Goal: Task Accomplishment & Management: Use online tool/utility

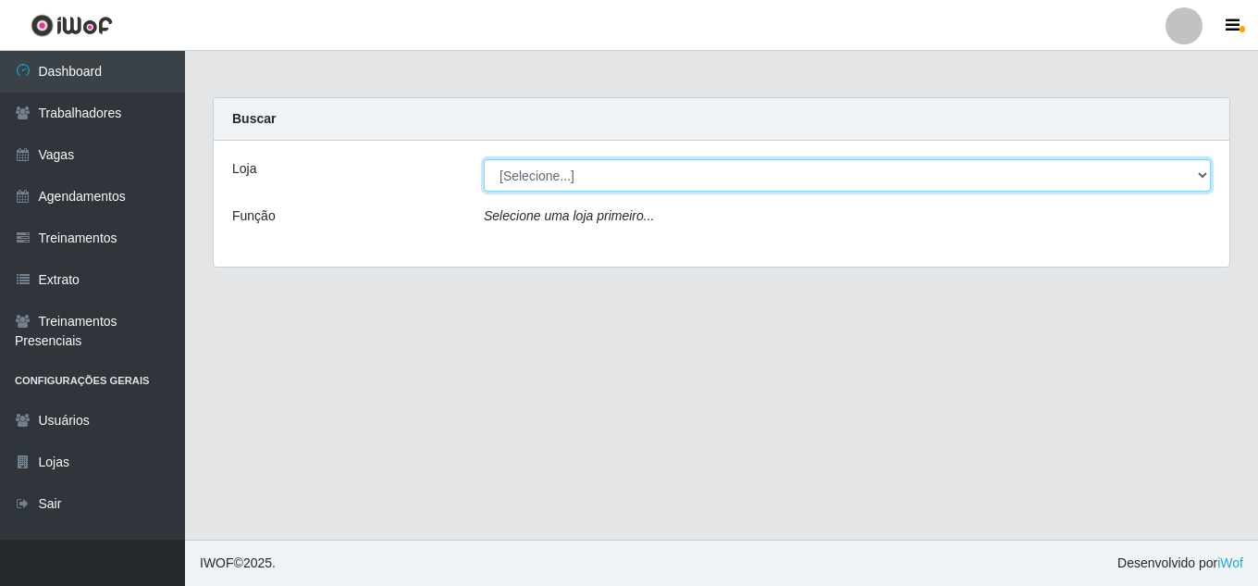
click at [669, 170] on select "[Selecione...] Jaguaribe Grill Restaurante" at bounding box center [847, 175] width 727 height 32
select select "311"
click at [484, 159] on select "[Selecione...] Jaguaribe Grill Restaurante" at bounding box center [847, 175] width 727 height 32
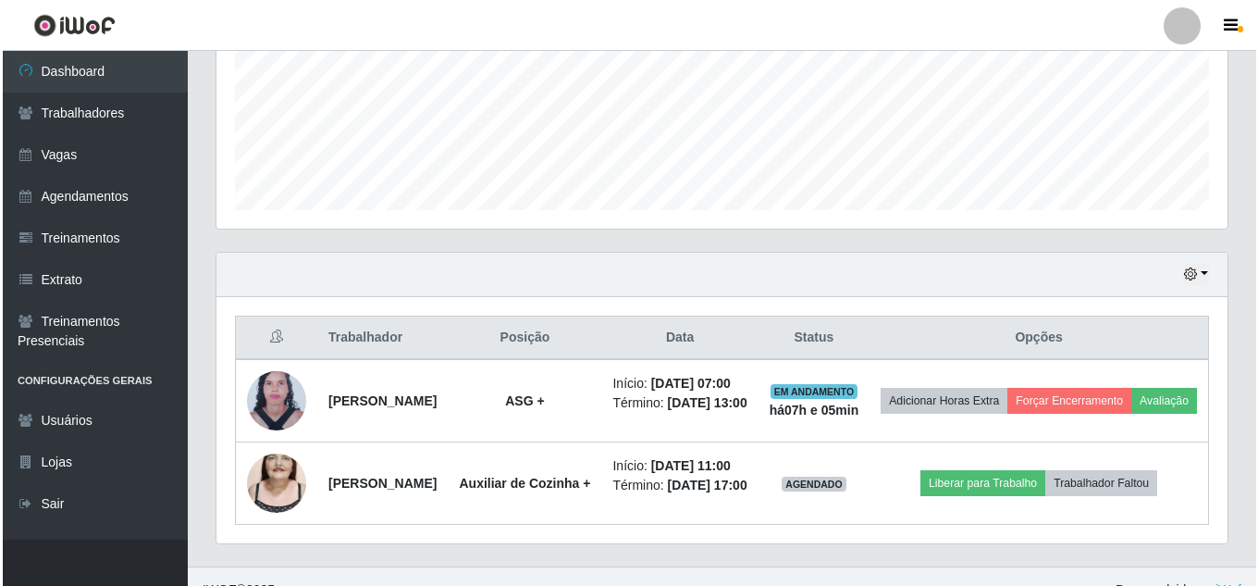
scroll to position [545, 0]
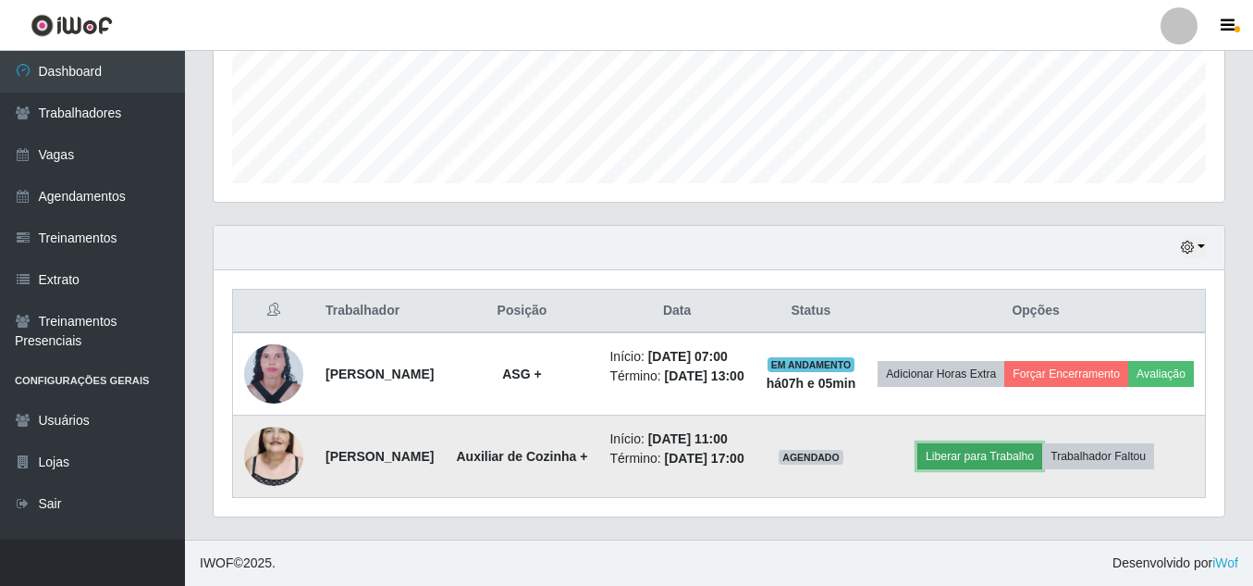
click at [1031, 444] on button "Liberar para Trabalho" at bounding box center [980, 456] width 125 height 26
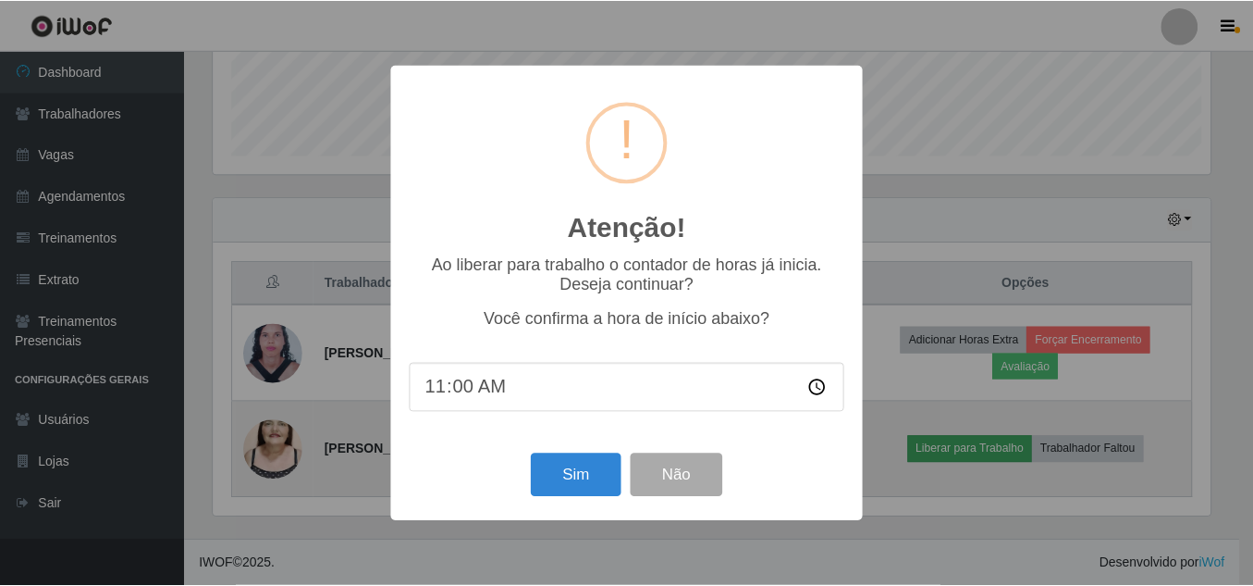
scroll to position [384, 1002]
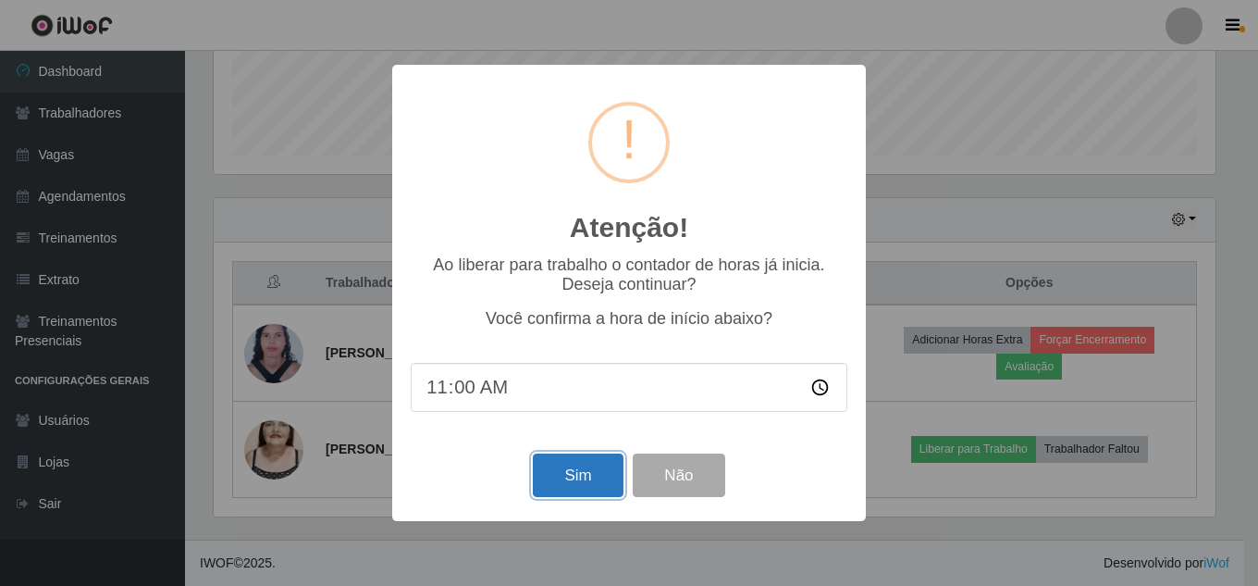
click at [580, 481] on button "Sim" at bounding box center [578, 474] width 90 height 43
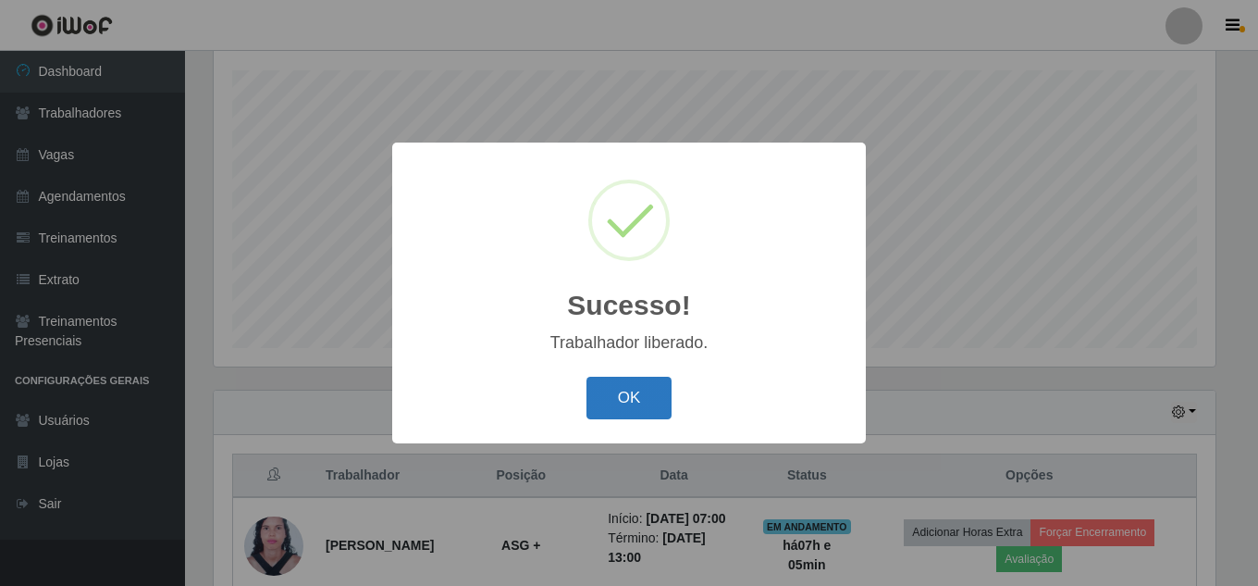
click at [623, 394] on button "OK" at bounding box center [629, 397] width 86 height 43
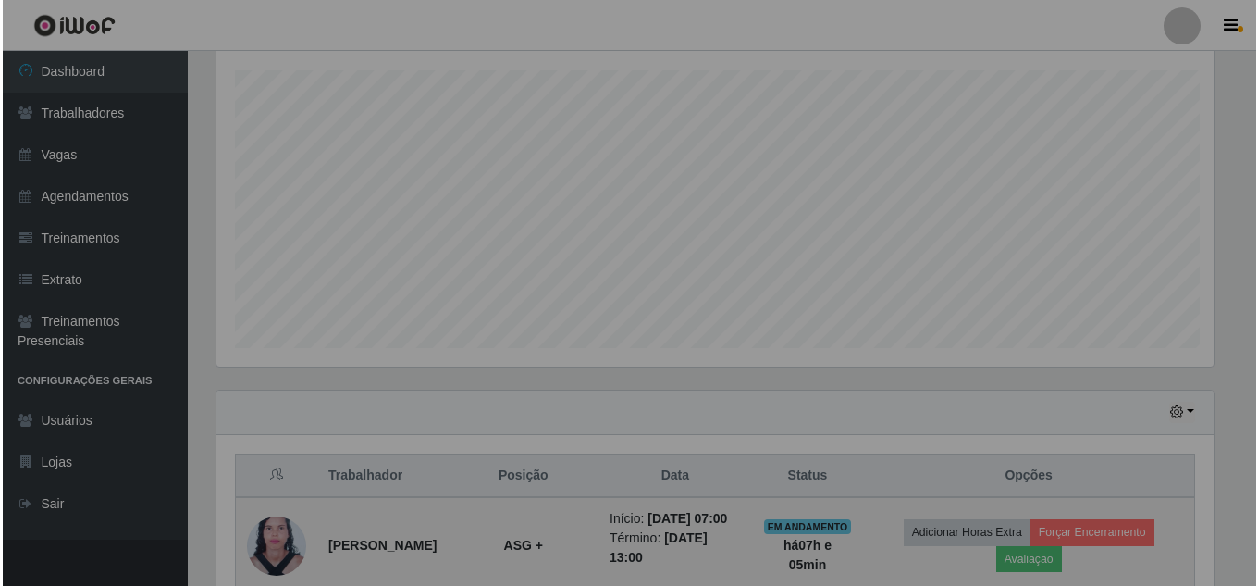
scroll to position [384, 1011]
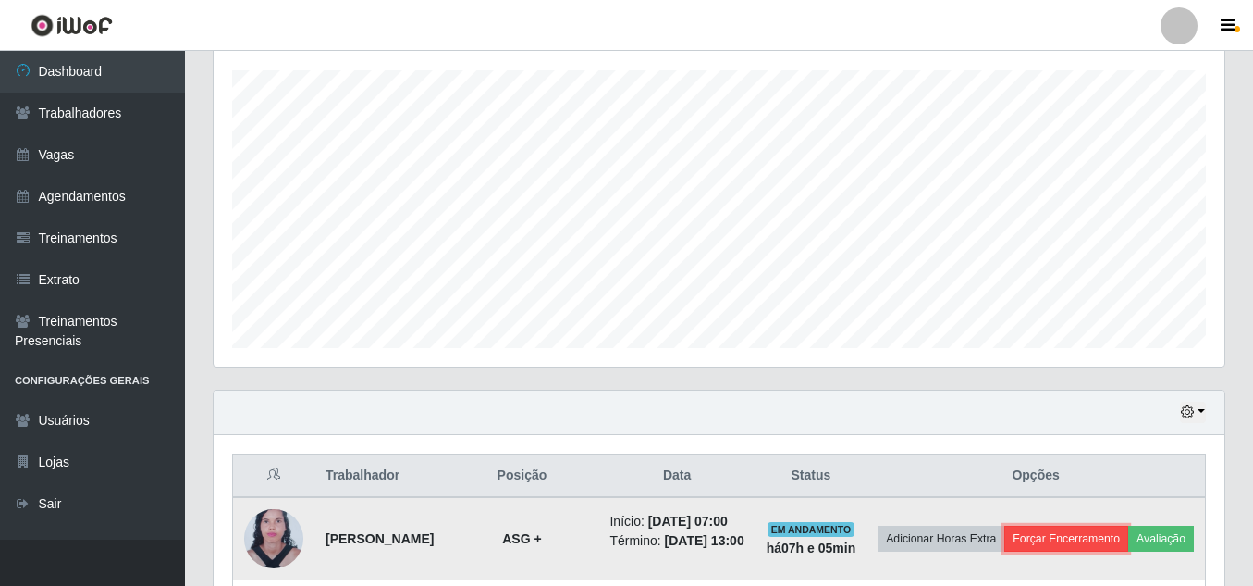
click at [1128, 542] on button "Forçar Encerramento" at bounding box center [1067, 538] width 124 height 26
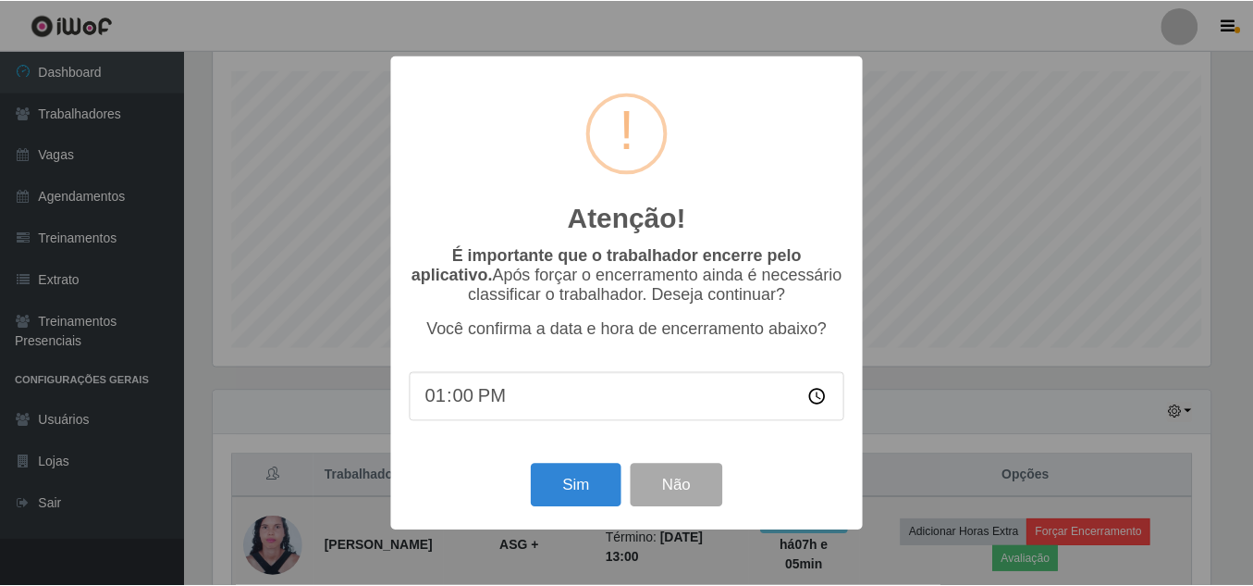
scroll to position [384, 1002]
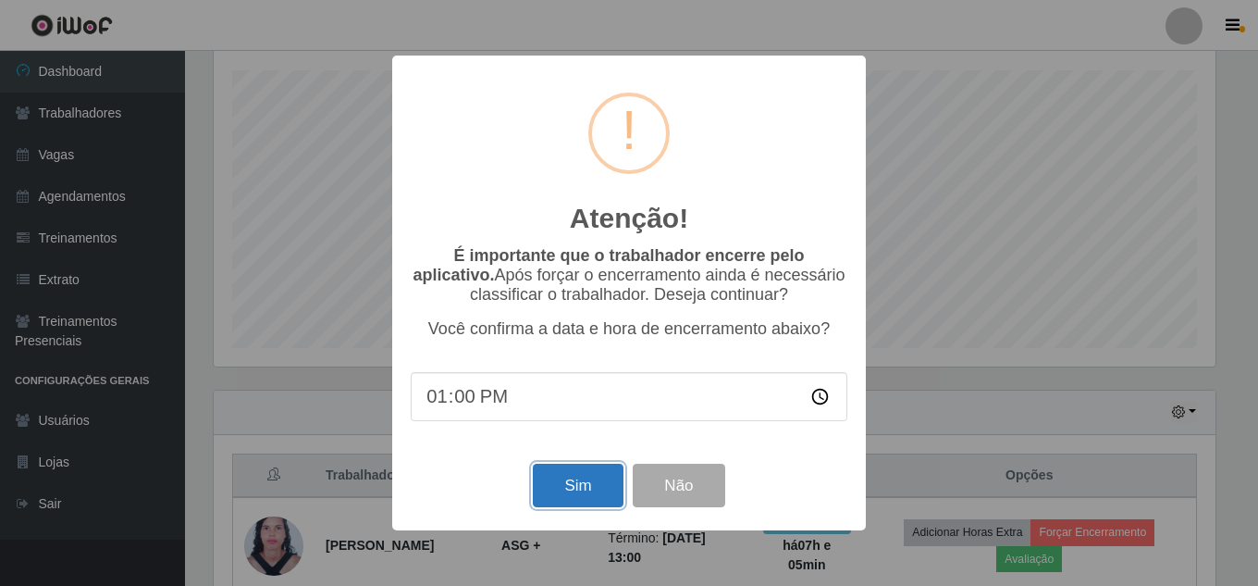
click at [573, 480] on button "Sim" at bounding box center [578, 484] width 90 height 43
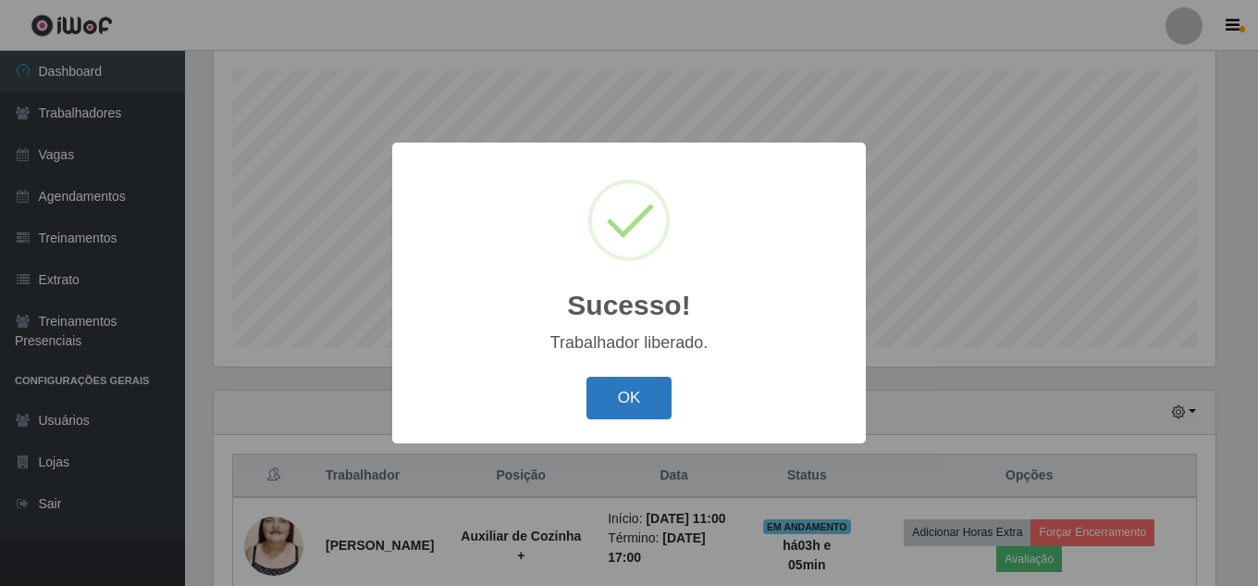
click at [613, 384] on button "OK" at bounding box center [629, 397] width 86 height 43
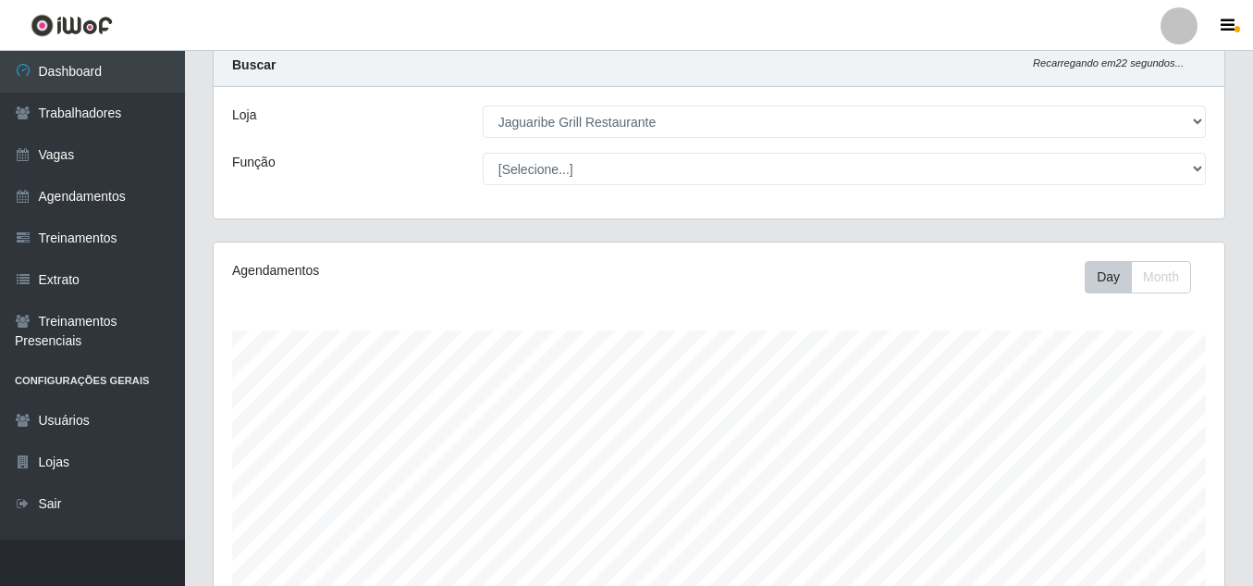
scroll to position [48, 0]
